Goal: Complete application form

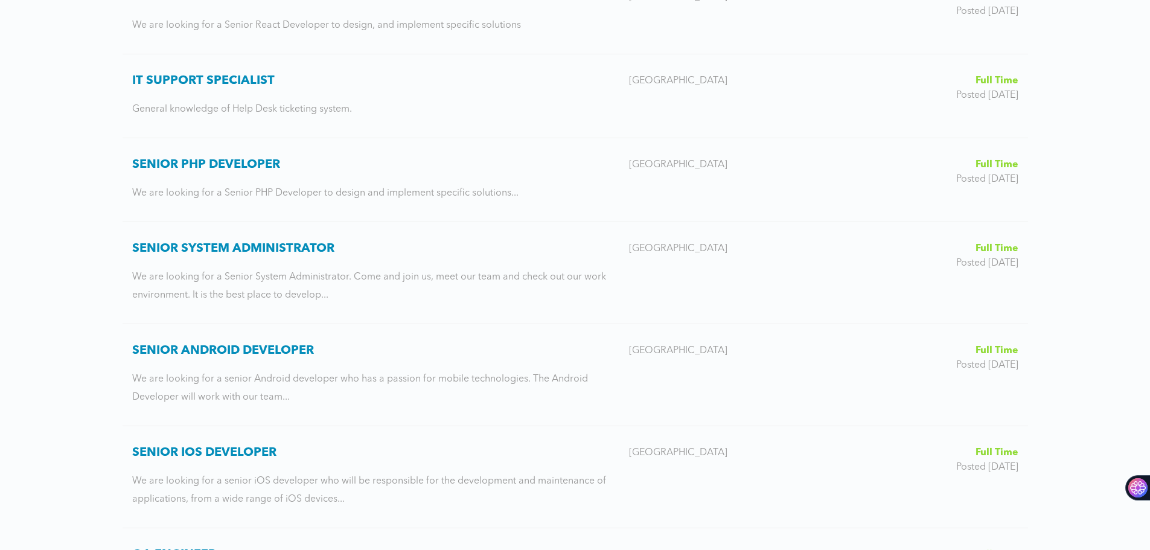
scroll to position [543, 0]
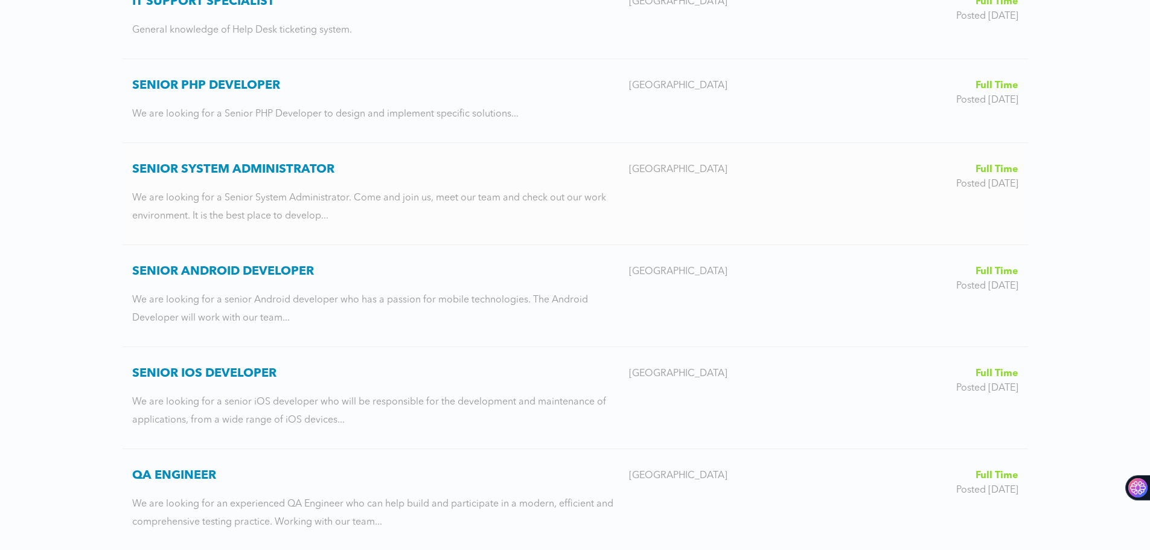
click at [248, 173] on h3 "Senior System Administrator" at bounding box center [375, 169] width 487 height 14
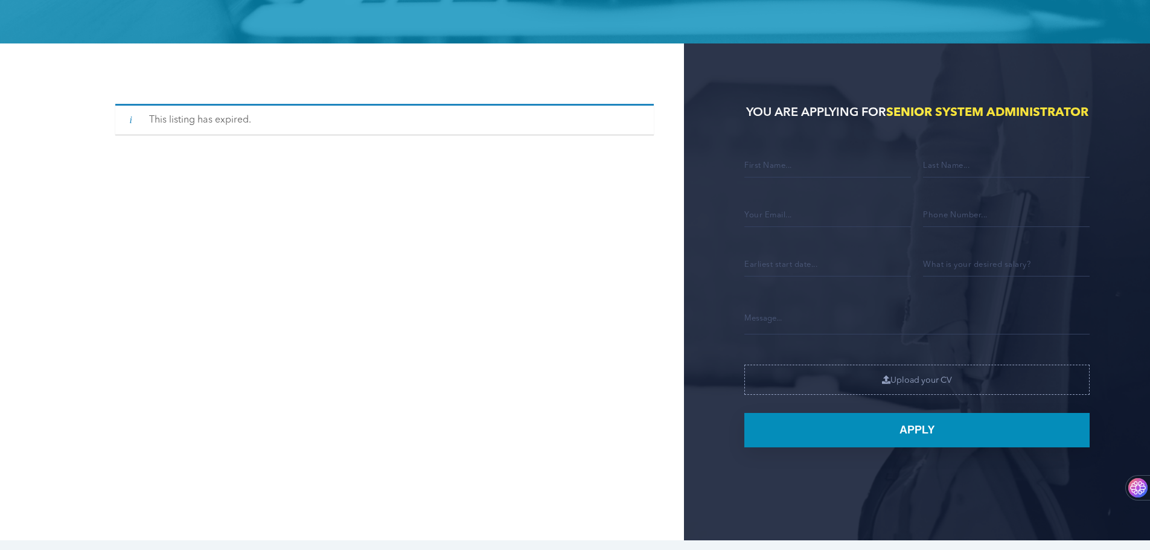
scroll to position [302, 0]
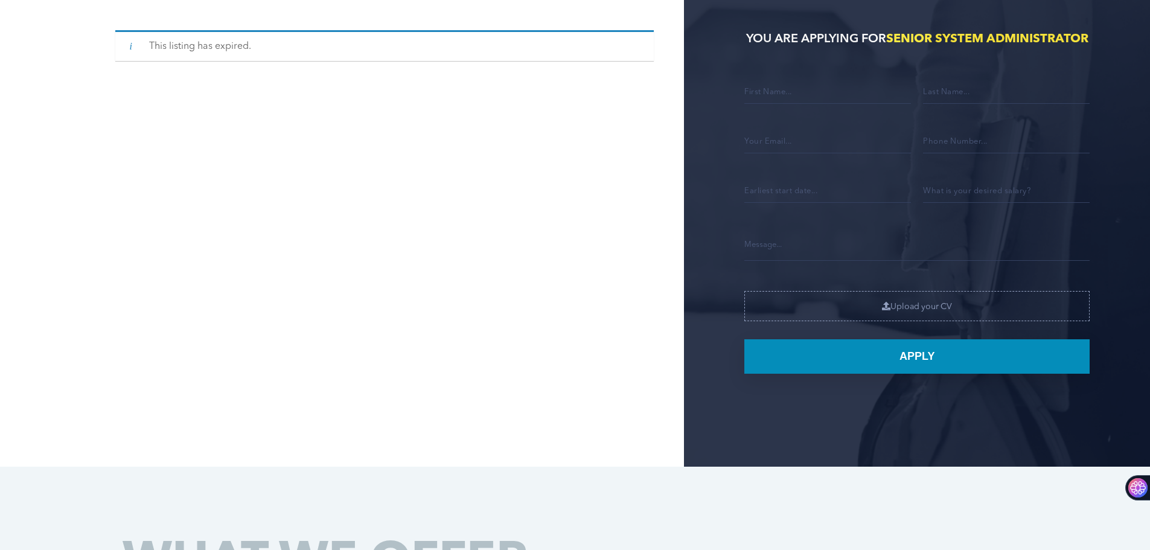
click at [803, 104] on input "Contact form" at bounding box center [827, 90] width 167 height 25
type input "ZHARKO"
type input "JOVANOVIKJ"
type input "[EMAIL_ADDRESS][DOMAIN_NAME]"
type input "075203058"
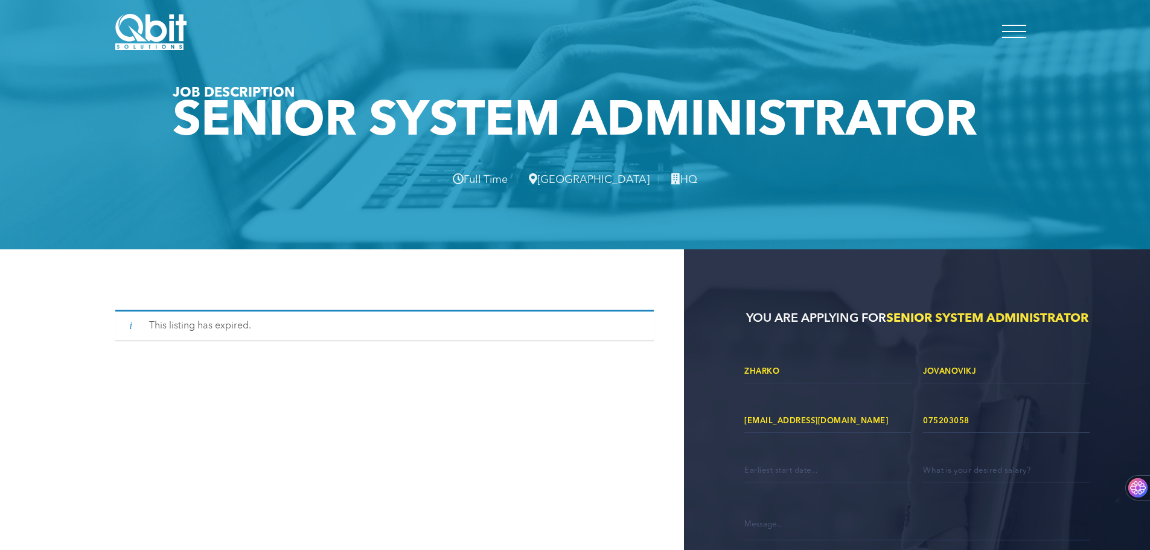
scroll to position [0, 0]
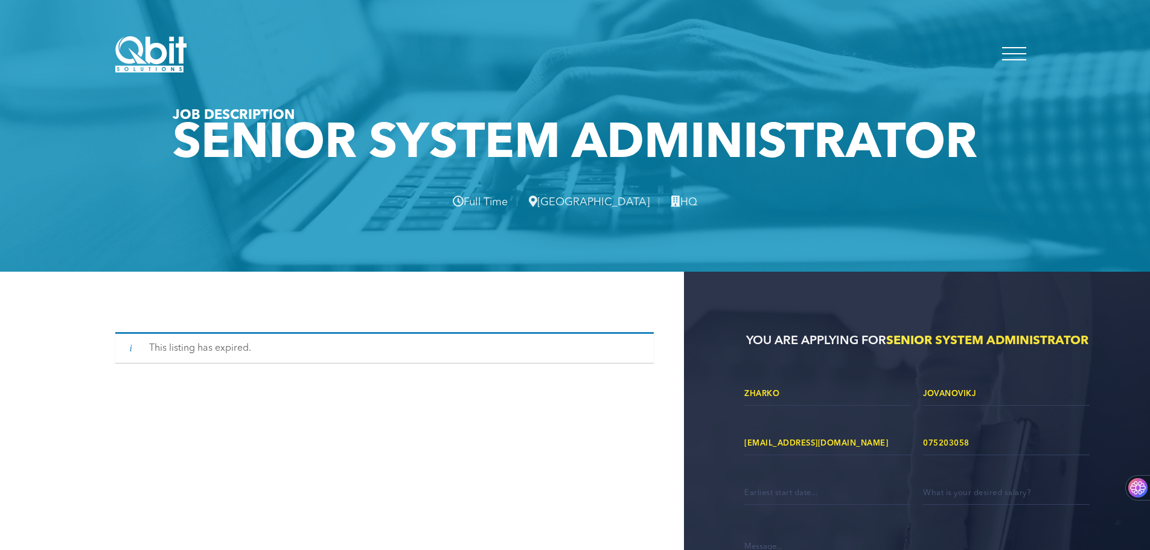
click at [147, 49] on img at bounding box center [151, 54] width 72 height 36
